Goal: Task Accomplishment & Management: Complete application form

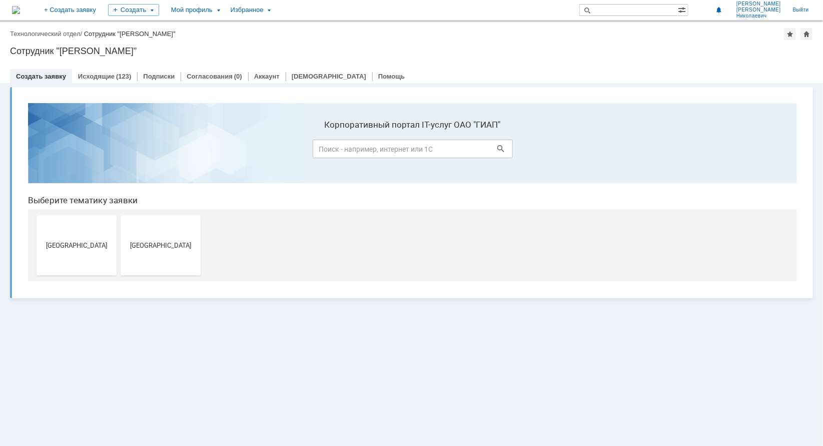
click at [153, 231] on button "[GEOGRAPHIC_DATA]" at bounding box center [160, 245] width 80 height 60
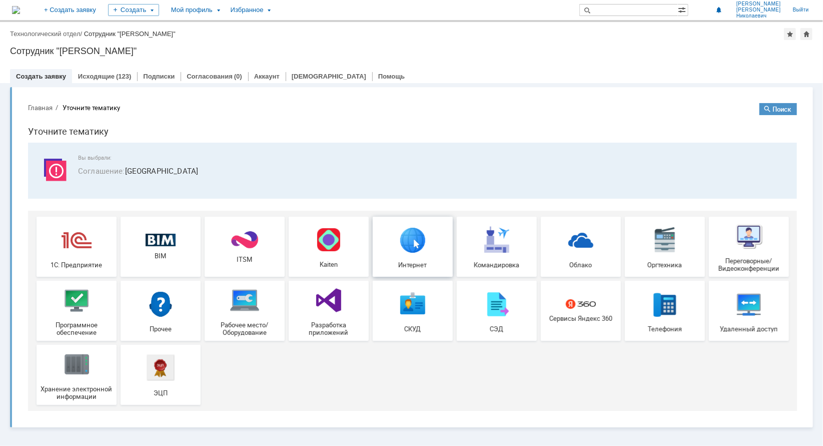
click at [408, 241] on img at bounding box center [412, 239] width 30 height 30
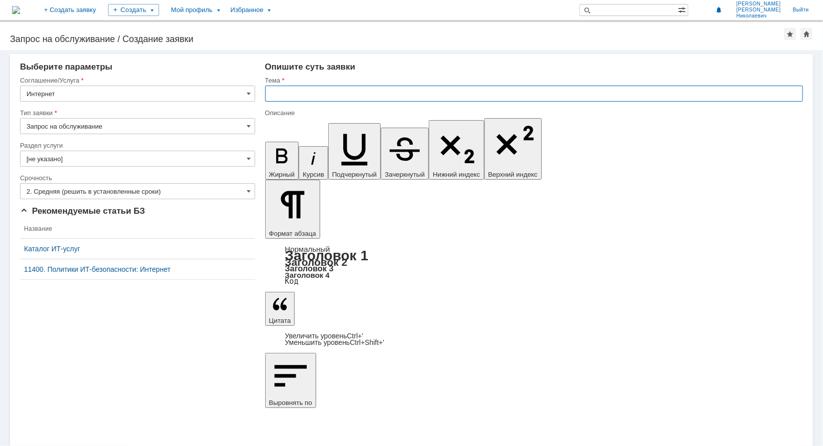
click at [294, 97] on input "text" at bounding box center [534, 94] width 538 height 16
type input "П"
click at [343, 102] on div at bounding box center [534, 105] width 538 height 7
click at [333, 93] on input "Thunderbird" at bounding box center [534, 94] width 538 height 16
click at [326, 91] on input "Thunderbird" at bounding box center [534, 94] width 538 height 16
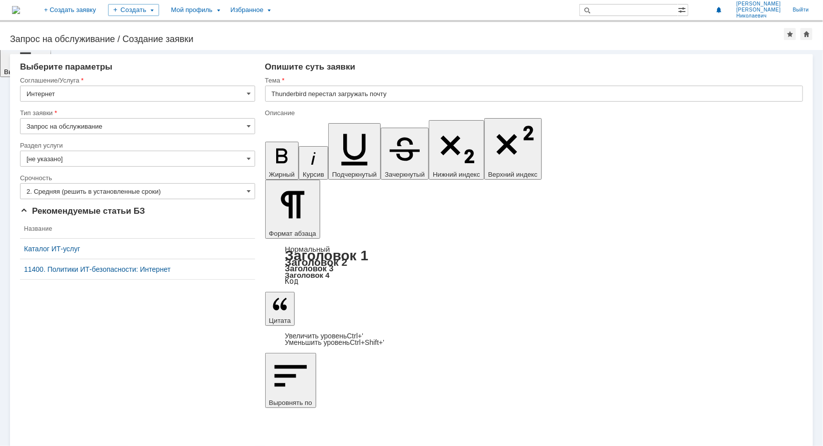
click at [371, 94] on input "Thunderbird перестал загружать почту" at bounding box center [534, 94] width 538 height 16
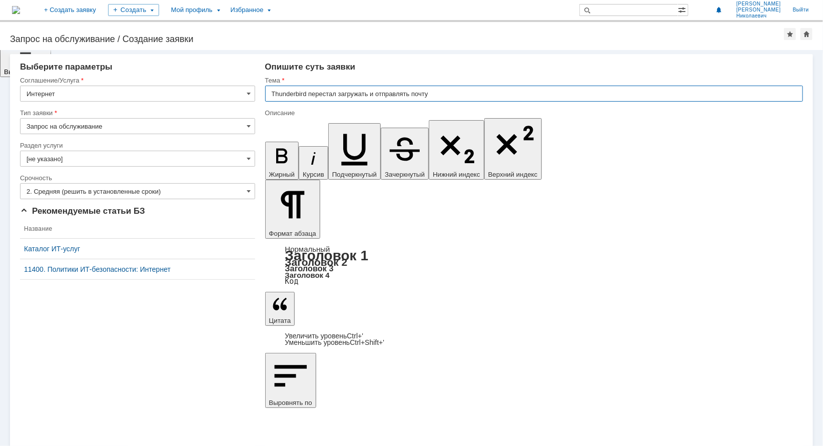
scroll to position [76, 0]
type input "Thunderbird перестал загружать и отправлять почту"
